Goal: Task Accomplishment & Management: Use online tool/utility

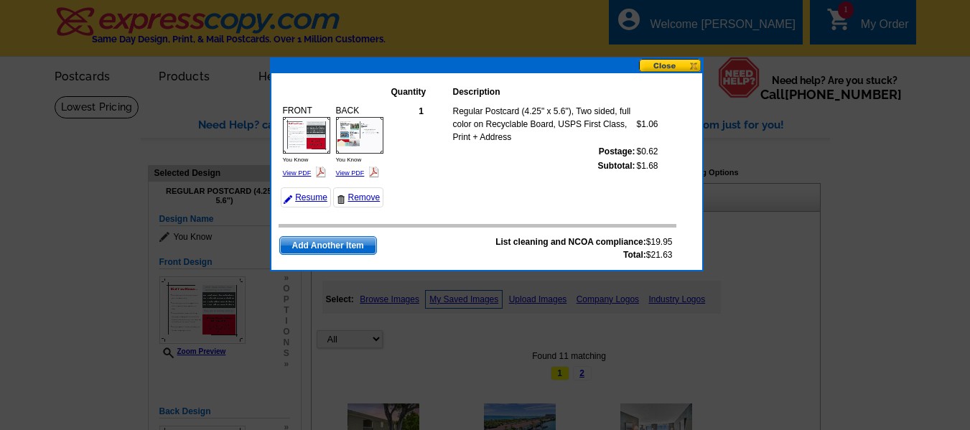
select select "785"
select select "1"
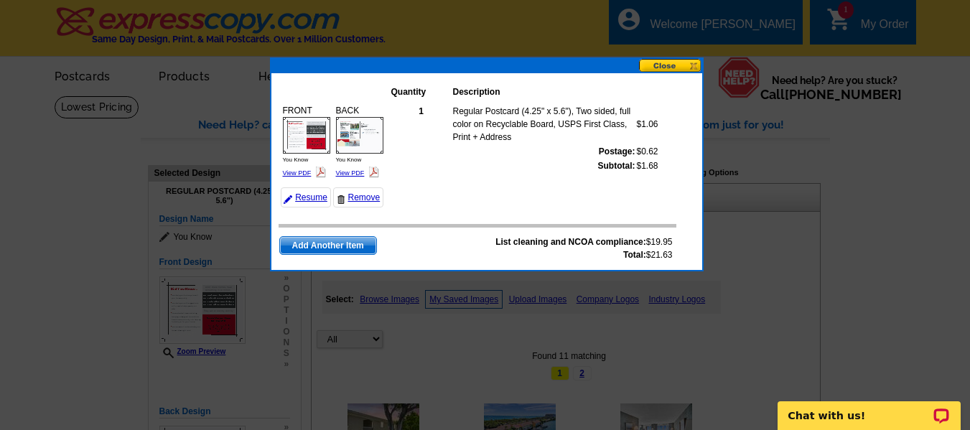
click at [676, 66] on button at bounding box center [670, 66] width 63 height 14
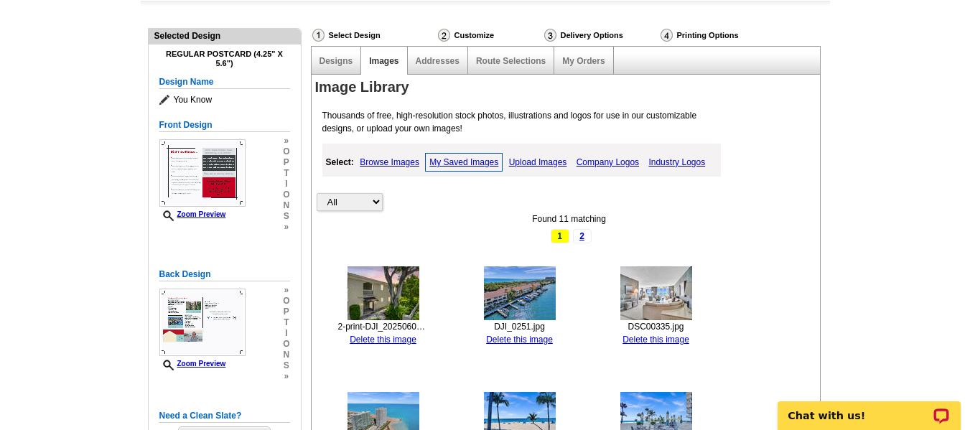
scroll to position [144, 0]
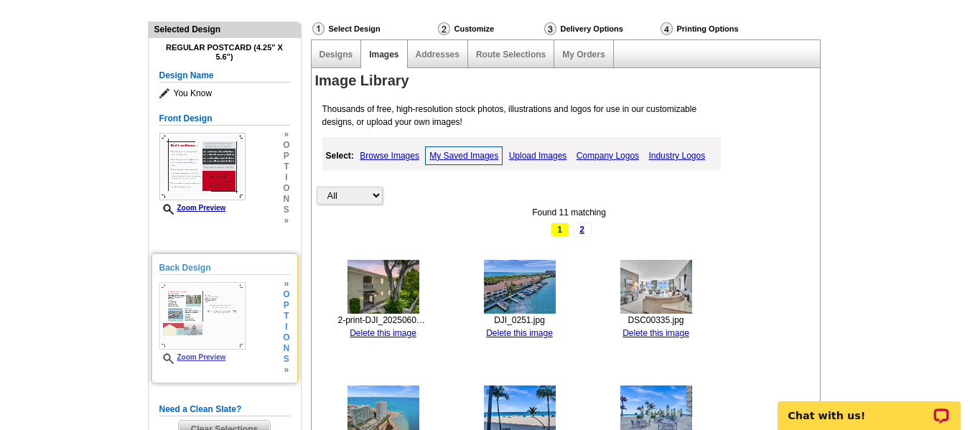
click at [208, 310] on img at bounding box center [202, 315] width 86 height 67
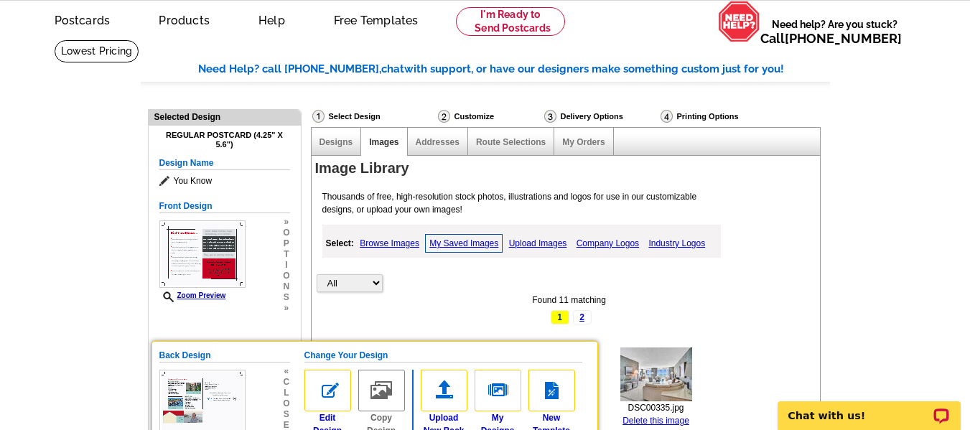
scroll to position [0, 0]
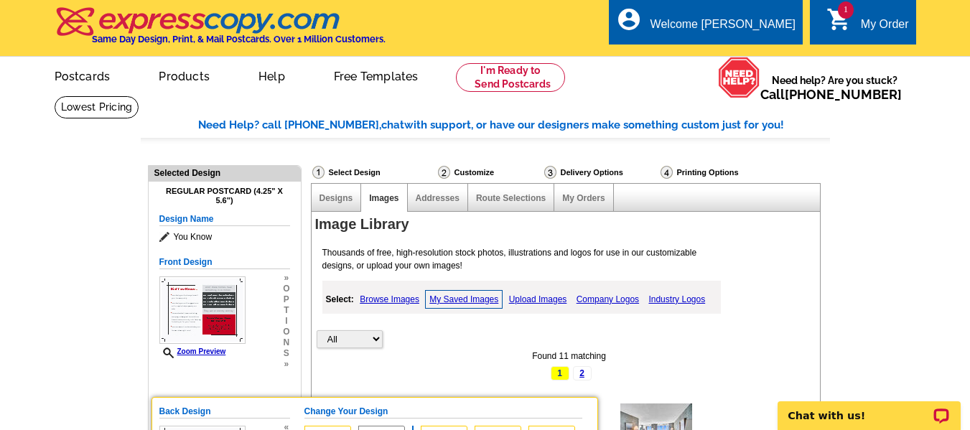
click at [865, 23] on div "My Order" at bounding box center [885, 28] width 48 height 20
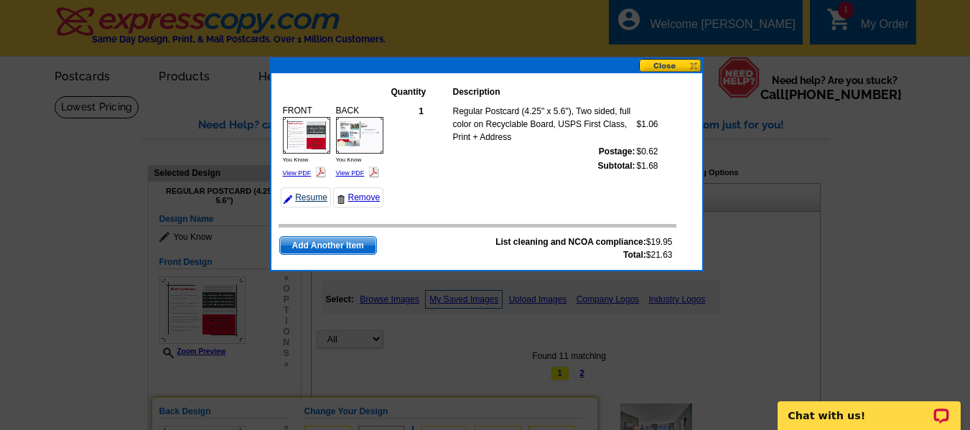
click at [307, 194] on link "Resume" at bounding box center [306, 197] width 50 height 20
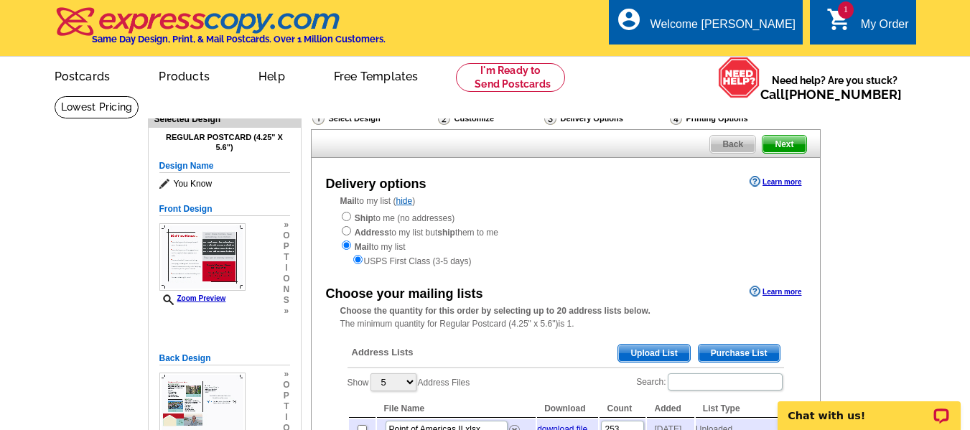
click at [715, 149] on span "Back" at bounding box center [732, 144] width 45 height 17
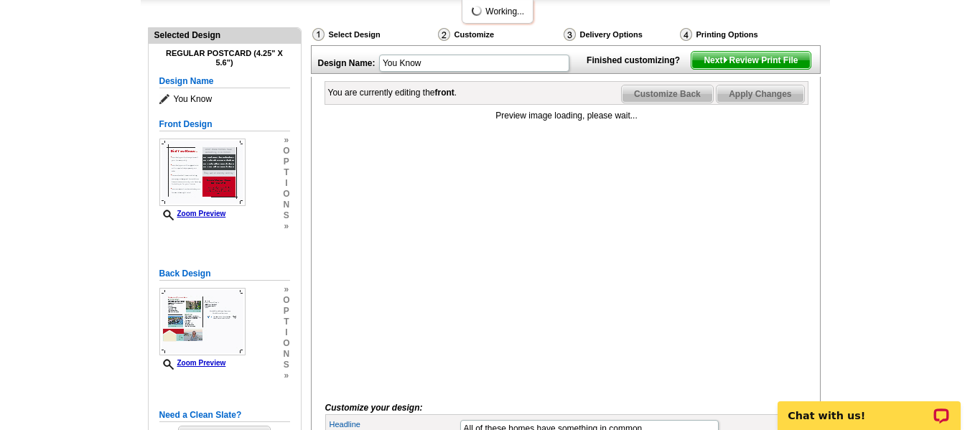
scroll to position [144, 0]
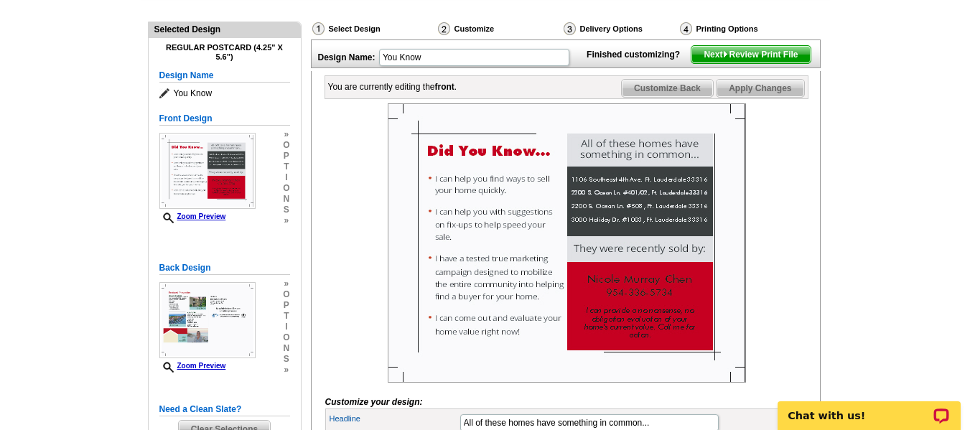
click at [692, 97] on span "Customize Back" at bounding box center [667, 88] width 91 height 17
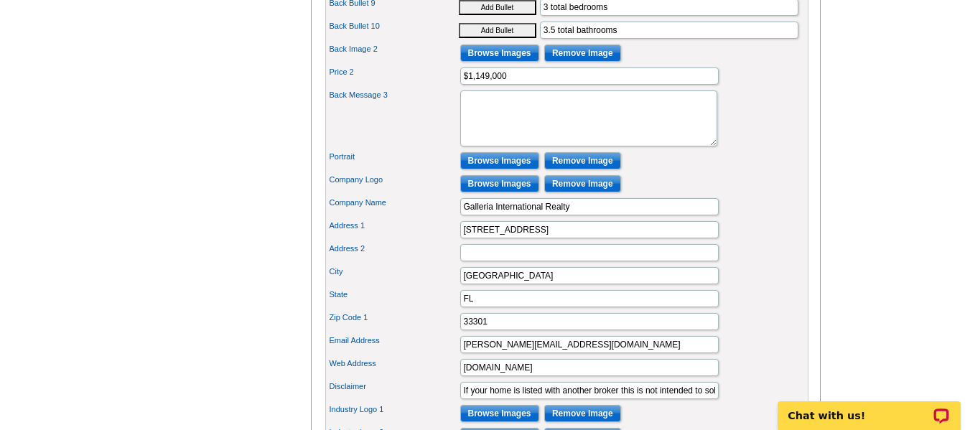
scroll to position [1005, 0]
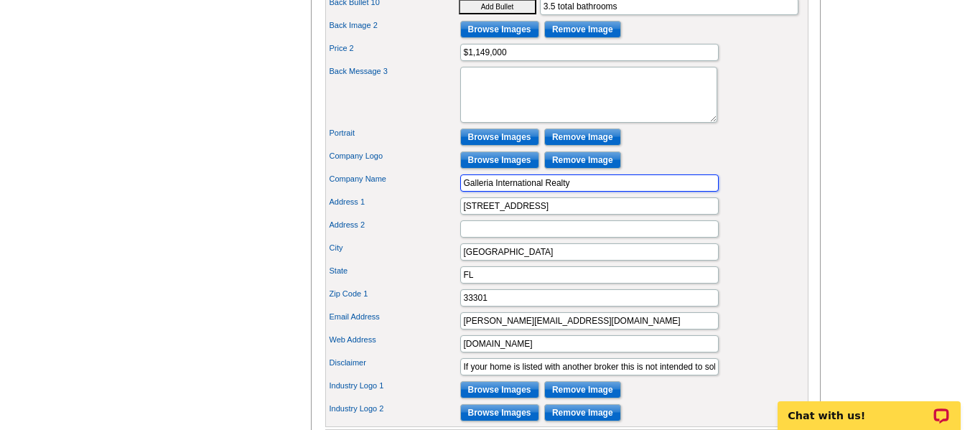
drag, startPoint x: 546, startPoint y: 205, endPoint x: 617, endPoint y: 192, distance: 71.4
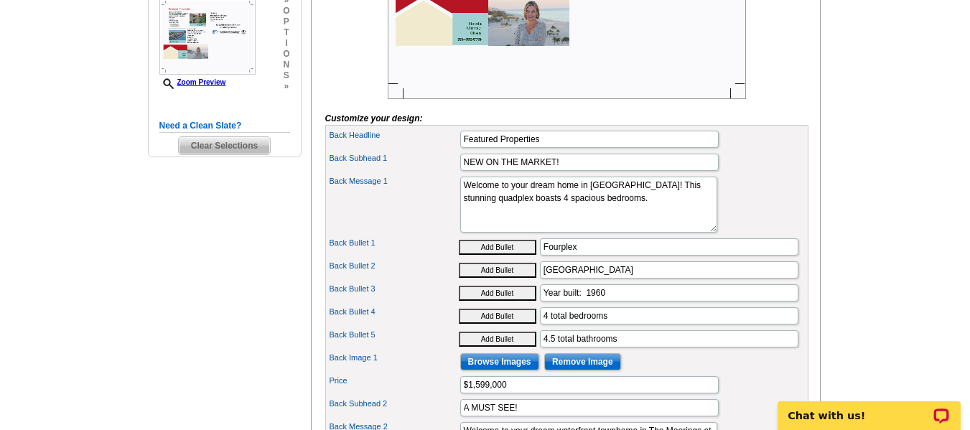
scroll to position [215, 0]
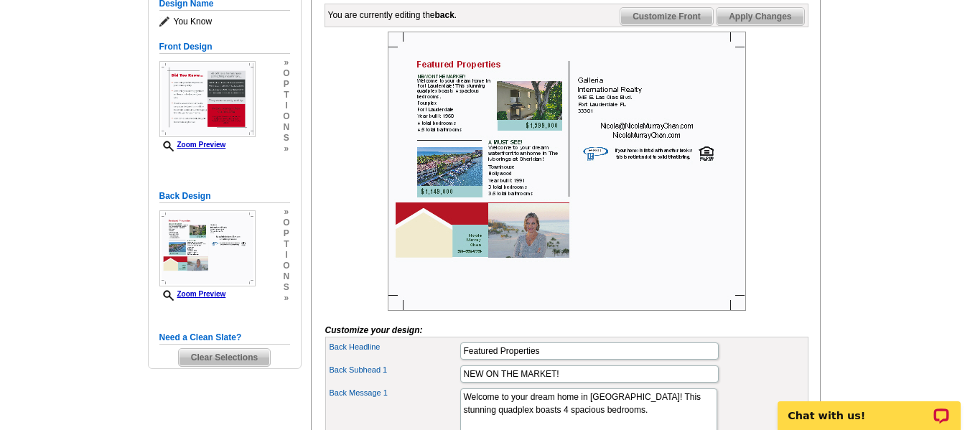
type input "Galleria International @ Compass"
click at [665, 25] on span "Customize Front" at bounding box center [666, 16] width 93 height 17
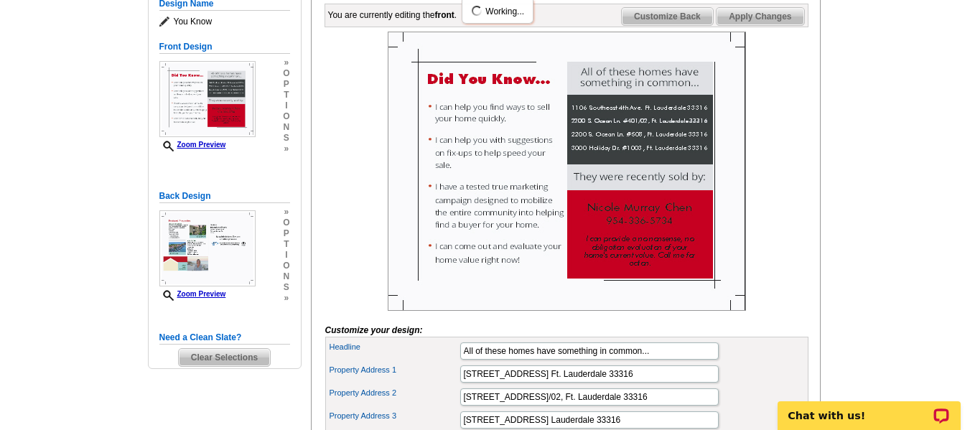
scroll to position [0, 0]
click at [764, 25] on span "Apply Changes" at bounding box center [760, 16] width 87 height 17
click at [690, 25] on span "Customize Back" at bounding box center [667, 16] width 91 height 17
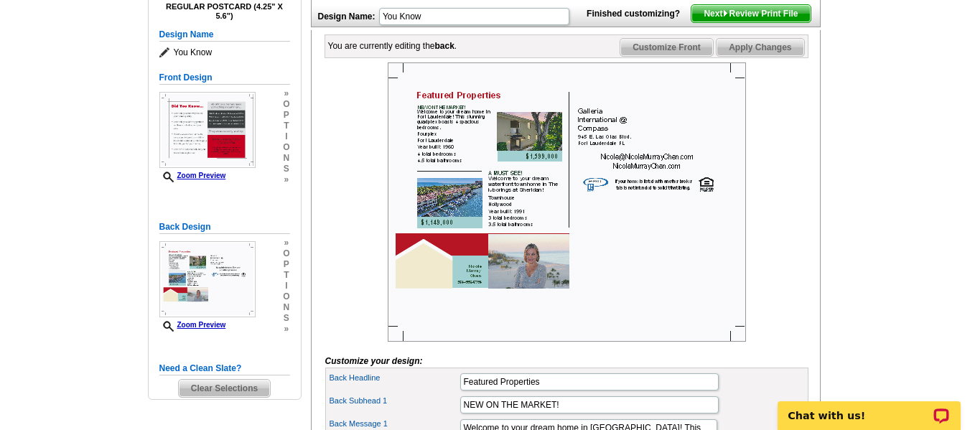
scroll to position [144, 0]
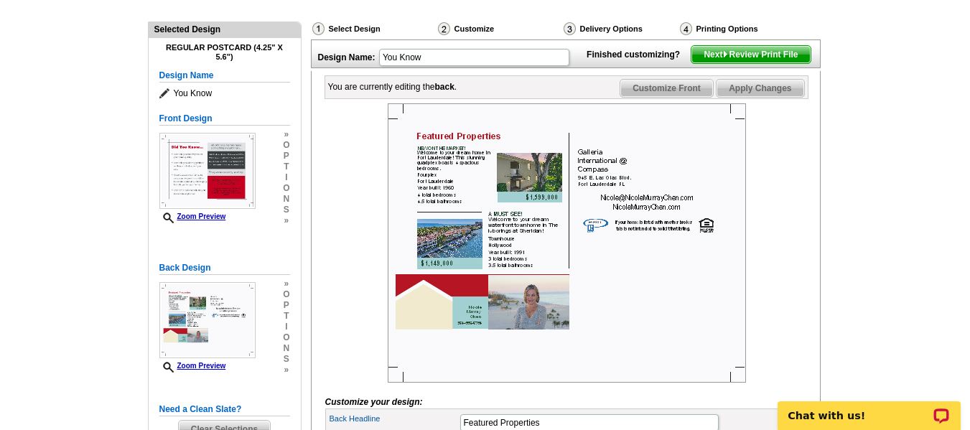
click at [732, 63] on span "Next Review Print File" at bounding box center [750, 54] width 118 height 17
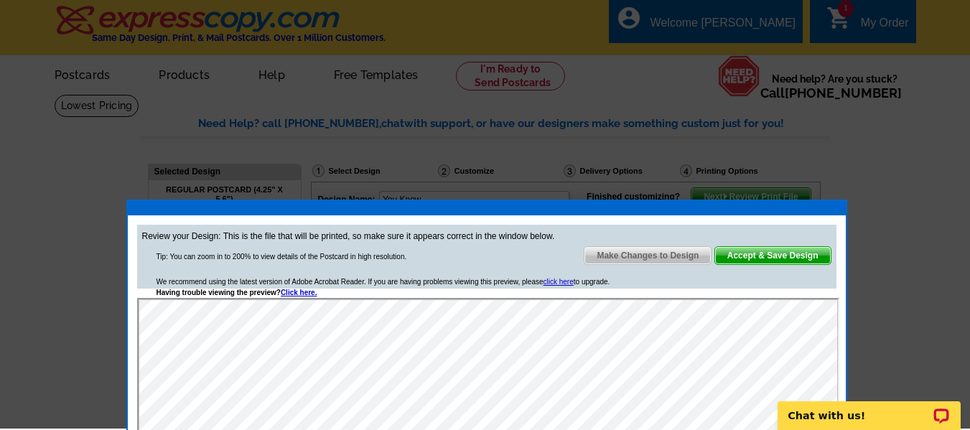
scroll to position [0, 0]
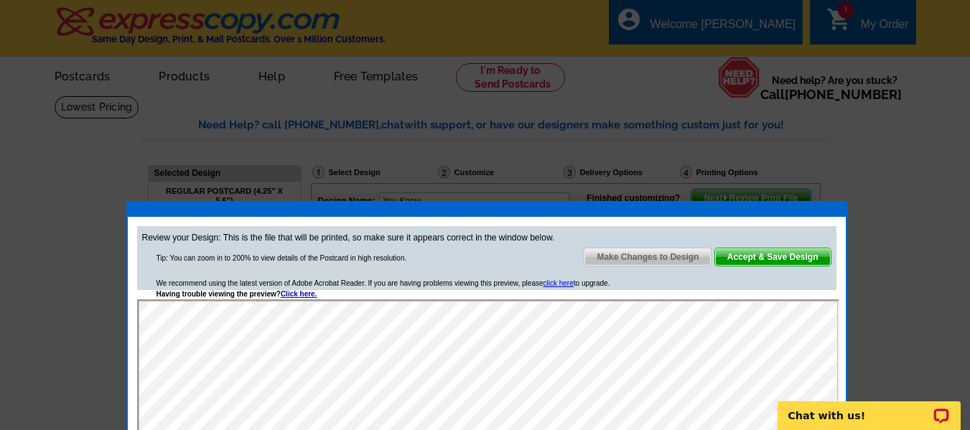
click at [681, 258] on span "Make Changes to Design" at bounding box center [647, 256] width 126 height 17
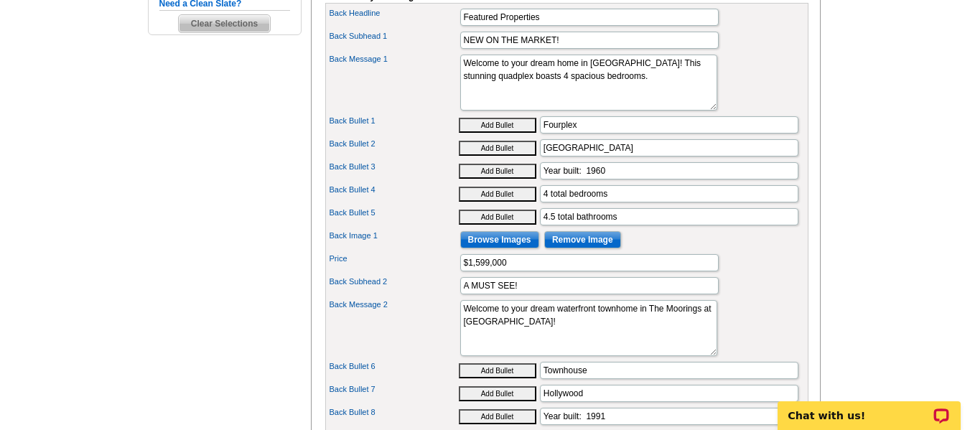
scroll to position [574, 0]
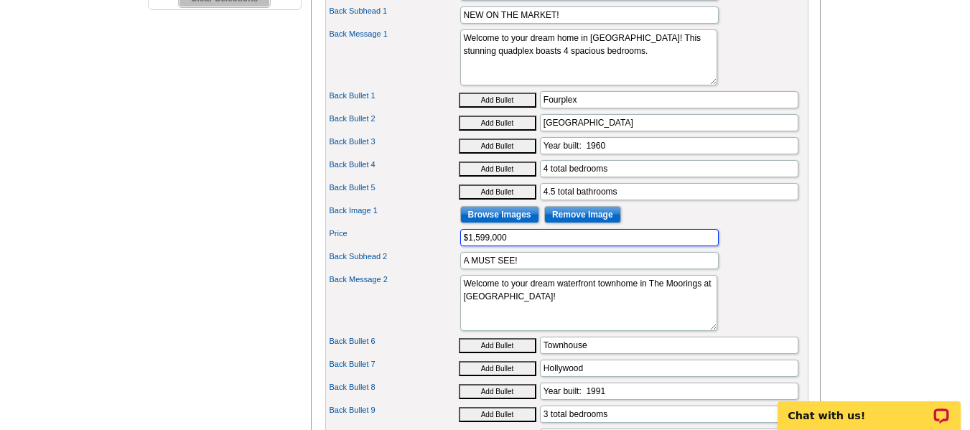
drag, startPoint x: 476, startPoint y: 262, endPoint x: 488, endPoint y: 262, distance: 12.2
click at [488, 246] on input "$1,599,000" at bounding box center [589, 237] width 258 height 17
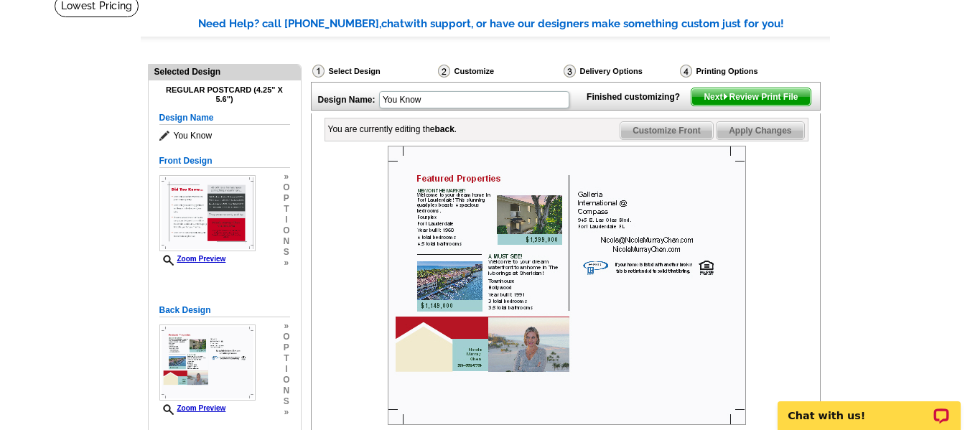
scroll to position [72, 0]
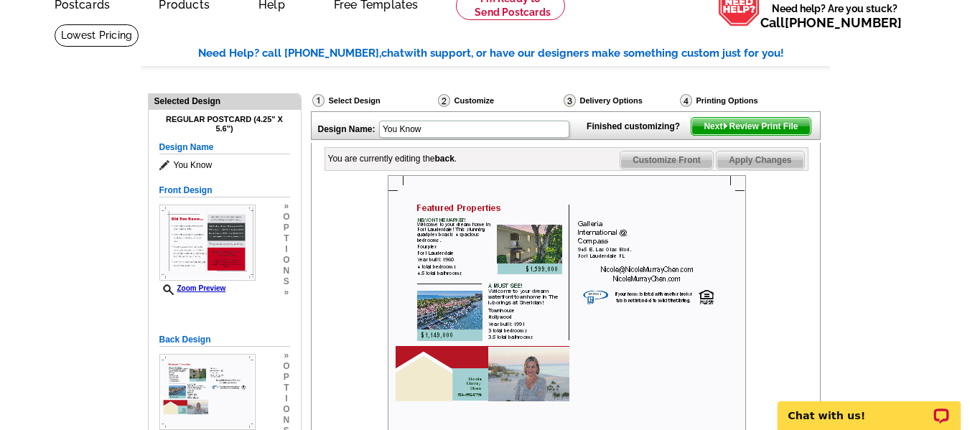
type input "$1,483,000"
click at [775, 169] on span "Apply Changes" at bounding box center [760, 159] width 87 height 17
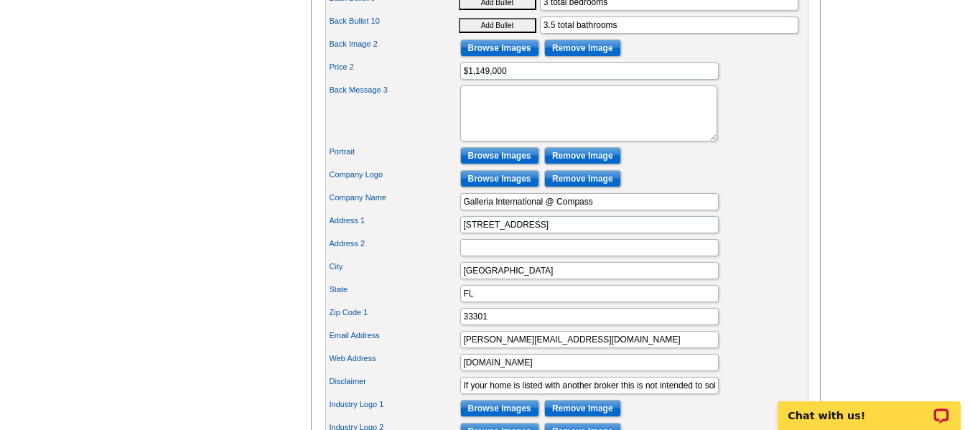
scroll to position [1005, 0]
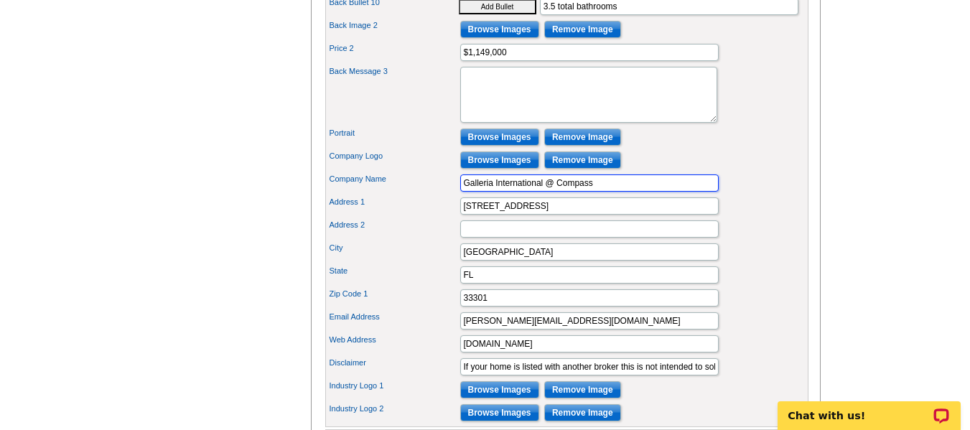
drag, startPoint x: 506, startPoint y: 206, endPoint x: 540, endPoint y: 210, distance: 34.0
click at [540, 192] on input "Galleria International @ Compass" at bounding box center [589, 182] width 258 height 17
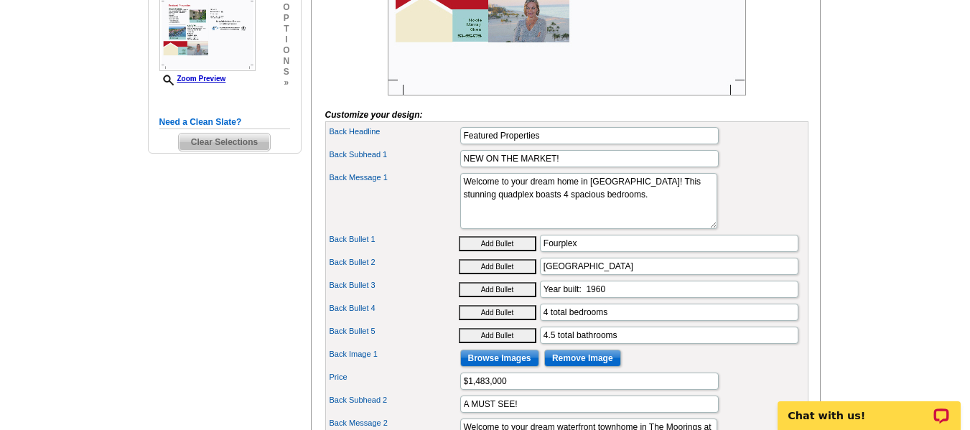
scroll to position [215, 0]
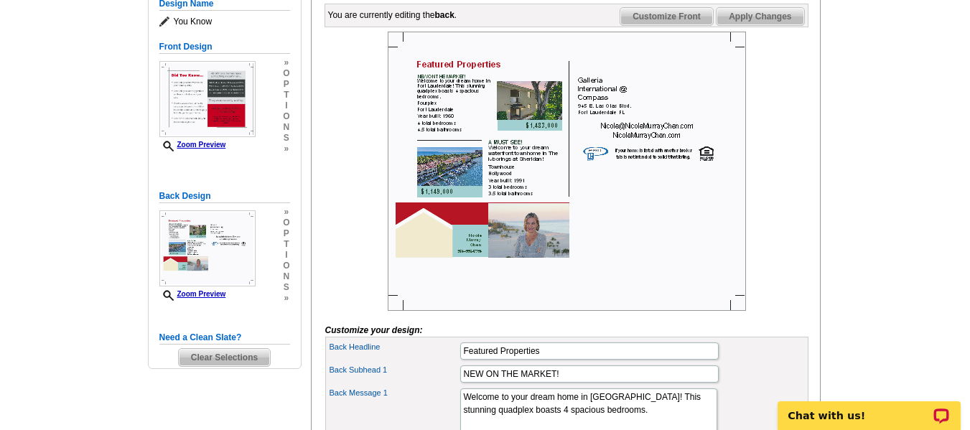
type input "Galleria Int'l @ Compass"
click at [765, 25] on span "Apply Changes" at bounding box center [760, 16] width 87 height 17
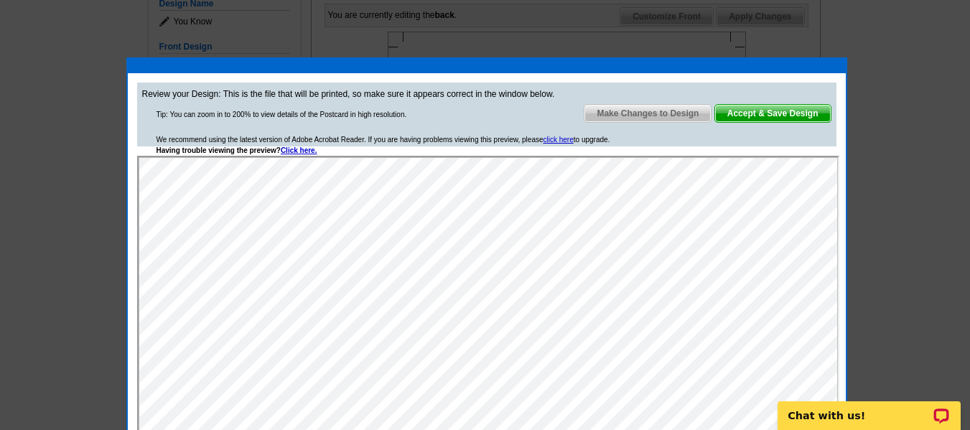
click at [805, 110] on span "Accept & Save Design" at bounding box center [773, 113] width 116 height 17
